Goal: Information Seeking & Learning: Learn about a topic

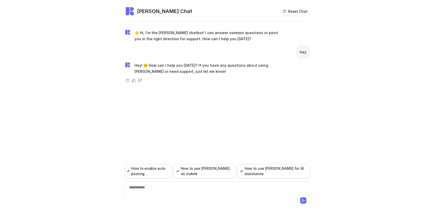
click at [156, 189] on div "**********" at bounding box center [217, 190] width 183 height 12
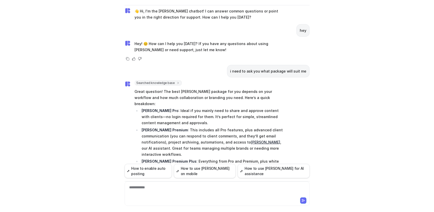
scroll to position [3, 0]
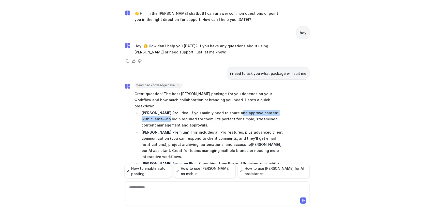
drag, startPoint x: 215, startPoint y: 105, endPoint x: 276, endPoint y: 104, distance: 61.0
click at [276, 110] on p "[PERSON_NAME] Pro : Ideal if you mainly need to share and approve content with …" at bounding box center [211, 119] width 141 height 18
drag, startPoint x: 152, startPoint y: 113, endPoint x: 177, endPoint y: 112, distance: 24.9
click at [177, 112] on p "[PERSON_NAME] Pro : Ideal if you mainly need to share and approve content with …" at bounding box center [211, 119] width 141 height 18
drag, startPoint x: 195, startPoint y: 113, endPoint x: 208, endPoint y: 112, distance: 13.2
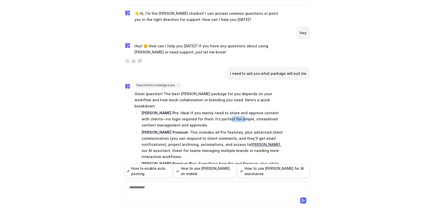
click at [208, 112] on p "[PERSON_NAME] Pro : Ideal if you mainly need to share and approve content with …" at bounding box center [211, 119] width 141 height 18
drag, startPoint x: 233, startPoint y: 113, endPoint x: 266, endPoint y: 114, distance: 32.8
click at [275, 113] on p "[PERSON_NAME] Pro : Ideal if you mainly need to share and approve content with …" at bounding box center [211, 119] width 141 height 18
drag, startPoint x: 151, startPoint y: 118, endPoint x: 158, endPoint y: 122, distance: 8.3
click at [151, 118] on p "[PERSON_NAME] Pro : Ideal if you mainly need to share and approve content with …" at bounding box center [211, 119] width 141 height 18
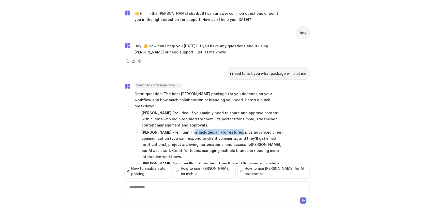
drag, startPoint x: 170, startPoint y: 124, endPoint x: 216, endPoint y: 125, distance: 46.2
click at [216, 129] on p "[PERSON_NAME] Premium : This includes all Pro features, plus advanced client co…" at bounding box center [211, 144] width 141 height 30
drag, startPoint x: 226, startPoint y: 124, endPoint x: 279, endPoint y: 126, distance: 53.1
click at [279, 129] on p "[PERSON_NAME] Premium : This includes all Pro features, plus advanced client co…" at bounding box center [211, 144] width 141 height 30
drag, startPoint x: 146, startPoint y: 131, endPoint x: 202, endPoint y: 133, distance: 56.2
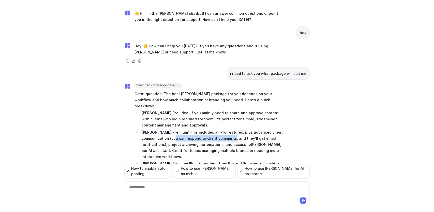
click at [202, 133] on p "[PERSON_NAME] Premium : This includes all Pro features, plus advanced client co…" at bounding box center [211, 144] width 141 height 30
drag, startPoint x: 224, startPoint y: 133, endPoint x: 257, endPoint y: 132, distance: 33.0
click at [257, 132] on p "[PERSON_NAME] Premium : This includes all Pro features, plus advanced client co…" at bounding box center [211, 144] width 141 height 30
drag, startPoint x: 272, startPoint y: 131, endPoint x: 279, endPoint y: 133, distance: 7.6
click at [279, 133] on p "[PERSON_NAME] Premium : This includes all Pro features, plus advanced client co…" at bounding box center [211, 144] width 141 height 30
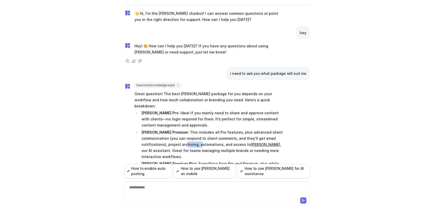
drag, startPoint x: 145, startPoint y: 137, endPoint x: 160, endPoint y: 137, distance: 14.5
click at [160, 137] on p "[PERSON_NAME] Premium : This includes all Pro features, plus advanced client co…" at bounding box center [211, 144] width 141 height 30
drag, startPoint x: 169, startPoint y: 137, endPoint x: 181, endPoint y: 138, distance: 12.5
click at [181, 138] on p "[PERSON_NAME] Premium : This includes all Pro features, plus advanced client co…" at bounding box center [211, 144] width 141 height 30
drag, startPoint x: 193, startPoint y: 138, endPoint x: 263, endPoint y: 139, distance: 70.1
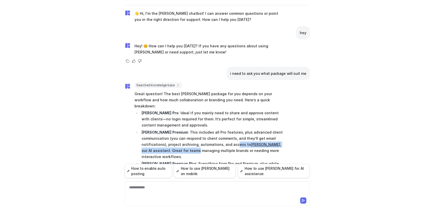
click at [267, 139] on p "[PERSON_NAME] Premium : This includes all Pro features, plus advanced client co…" at bounding box center [211, 144] width 141 height 30
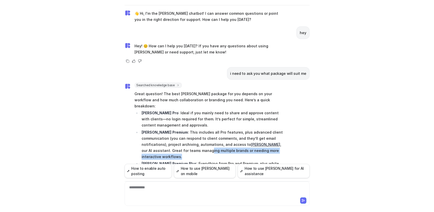
drag, startPoint x: 152, startPoint y: 143, endPoint x: 254, endPoint y: 146, distance: 101.6
click at [254, 146] on p "[PERSON_NAME] Premium : This includes all Pro features, plus advanced client co…" at bounding box center [211, 144] width 141 height 30
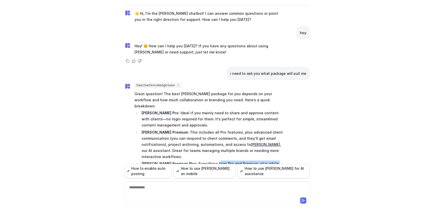
drag, startPoint x: 198, startPoint y: 150, endPoint x: 281, endPoint y: 152, distance: 83.6
click at [281, 160] on p "[PERSON_NAME] Premium Plus : Everything from Pro and Premium, plus white labeli…" at bounding box center [211, 166] width 141 height 12
drag, startPoint x: 166, startPoint y: 156, endPoint x: 231, endPoint y: 158, distance: 65.3
click at [231, 160] on p "[PERSON_NAME] Premium Plus : Everything from Pro and Premium, plus white labeli…" at bounding box center [211, 166] width 141 height 12
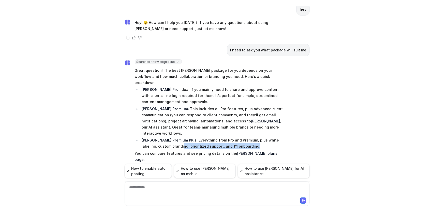
scroll to position [28, 0]
